Goal: Task Accomplishment & Management: Use online tool/utility

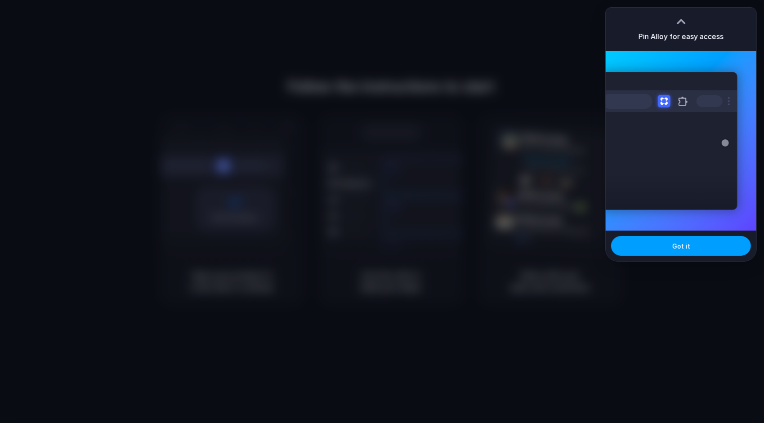
click at [692, 248] on button "Got it" at bounding box center [681, 246] width 140 height 20
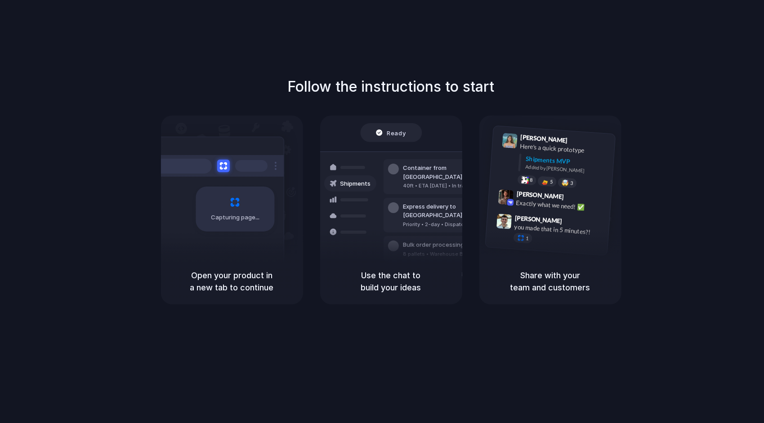
click at [691, 26] on div "Follow the instructions to start Capturing page Open your product in a new tab …" at bounding box center [391, 220] width 782 height 441
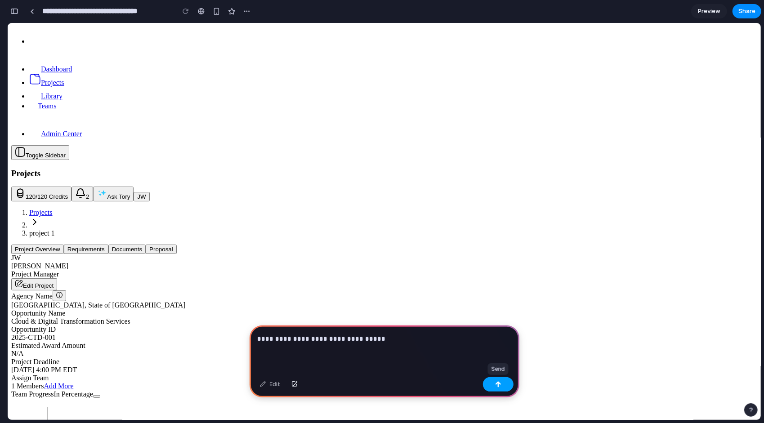
click at [504, 382] on button "button" at bounding box center [498, 384] width 31 height 14
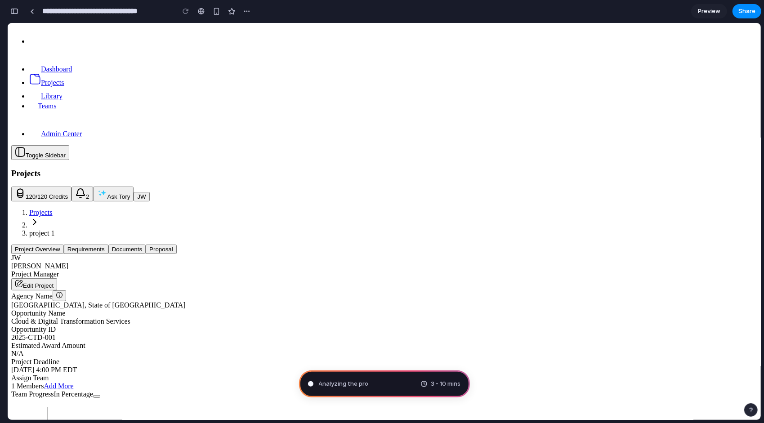
type input "**********"
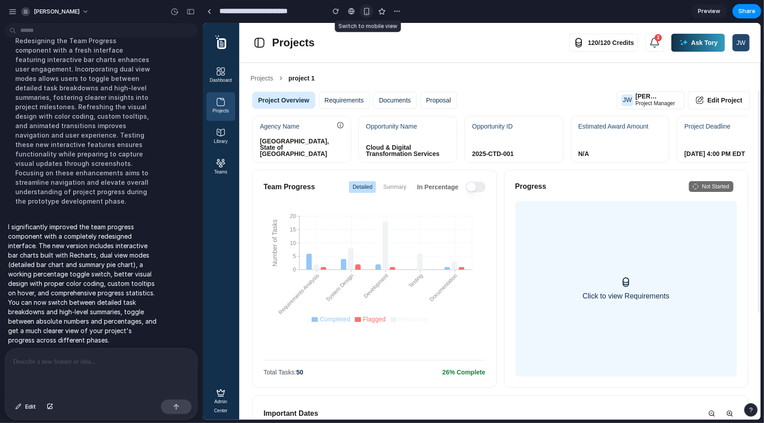
click at [364, 13] on div "button" at bounding box center [367, 12] width 8 height 8
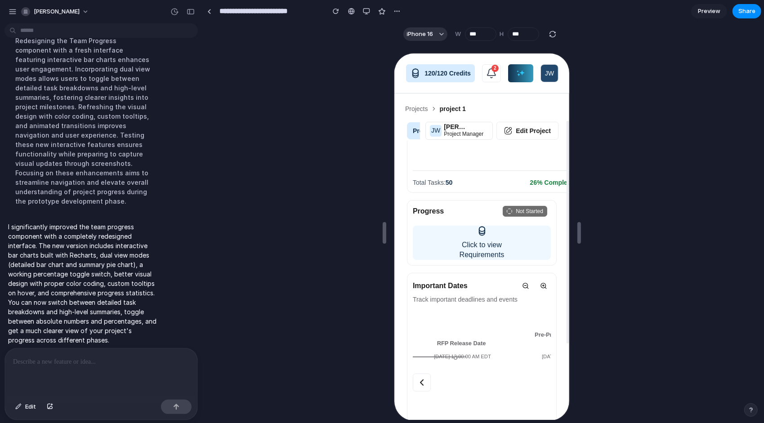
scroll to position [45, 0]
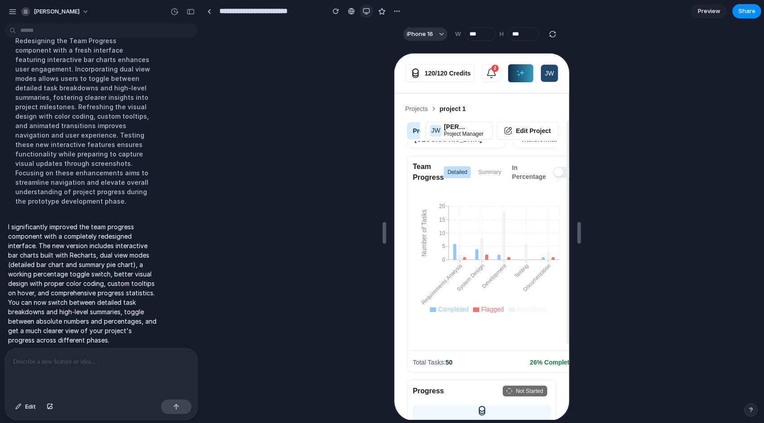
click at [364, 9] on div "button" at bounding box center [366, 11] width 7 height 7
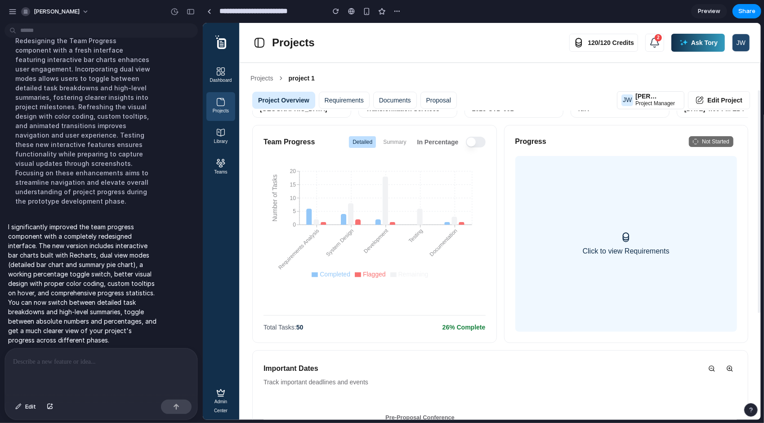
click at [164, 365] on div at bounding box center [101, 372] width 192 height 48
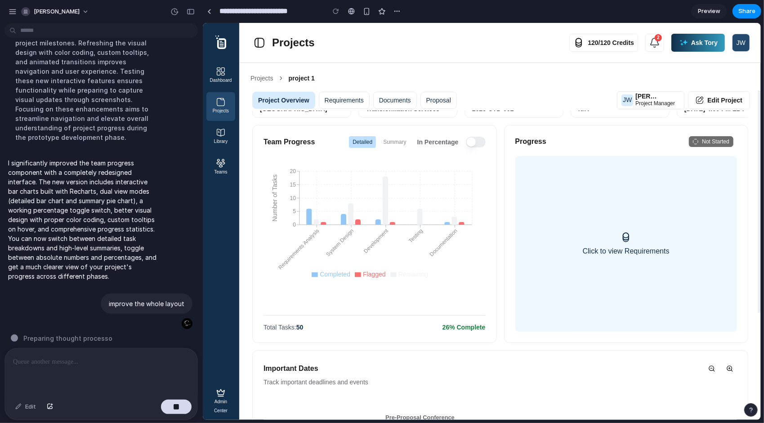
click at [202, 203] on div "Dashboard Projects Library Teams" at bounding box center [220, 220] width 36 height 319
click at [198, 204] on div "improve the team progress component Thought Redesigning the Team Progress compo…" at bounding box center [101, 225] width 202 height 396
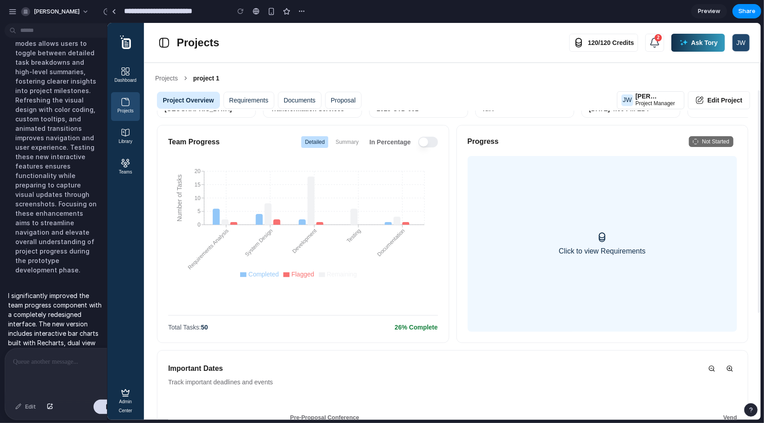
drag, startPoint x: 199, startPoint y: 204, endPoint x: 107, endPoint y: 196, distance: 92.0
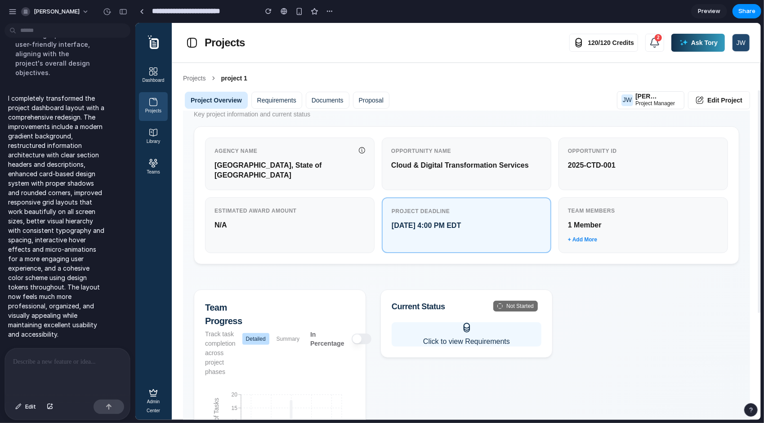
scroll to position [11, 0]
